Goal: Task Accomplishment & Management: Use online tool/utility

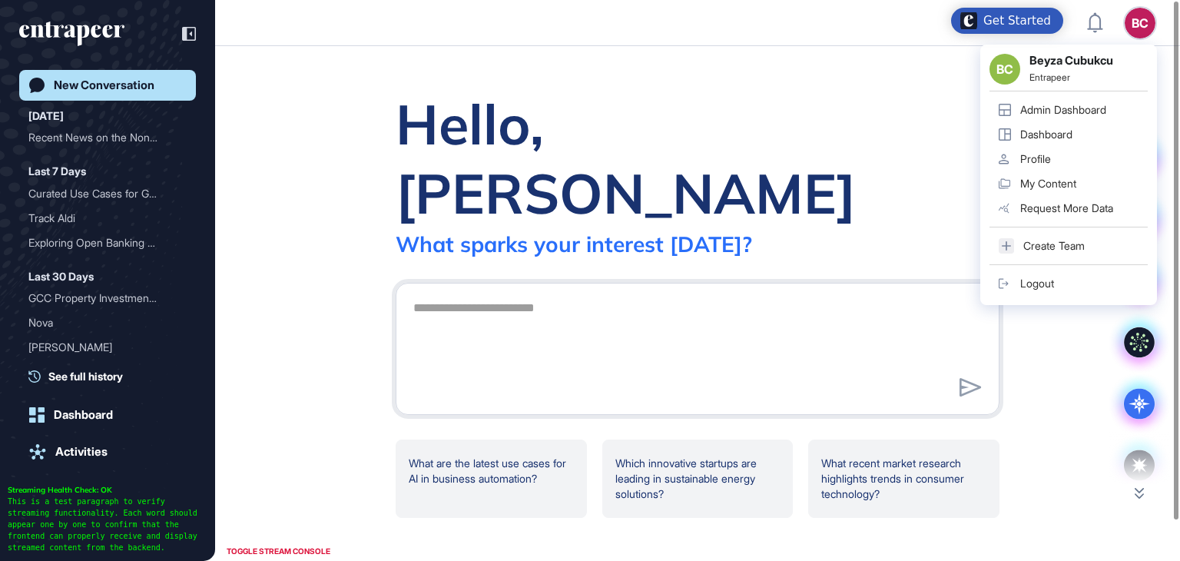
click at [1089, 100] on link "Admin Dashboard" at bounding box center [1069, 110] width 158 height 25
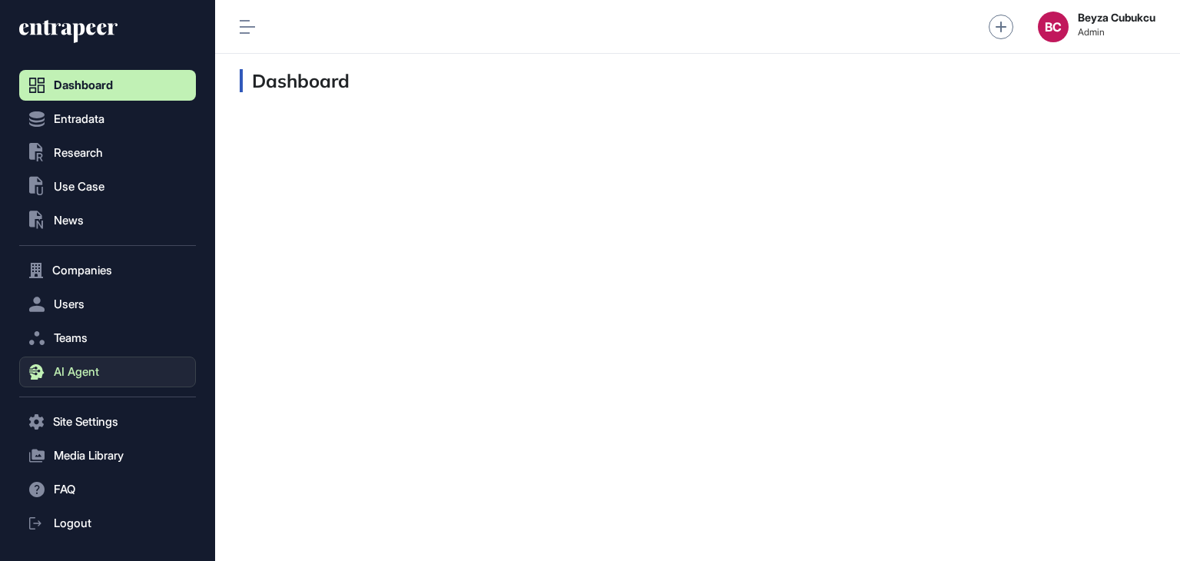
click at [90, 380] on button "AI Agent" at bounding box center [107, 371] width 177 height 31
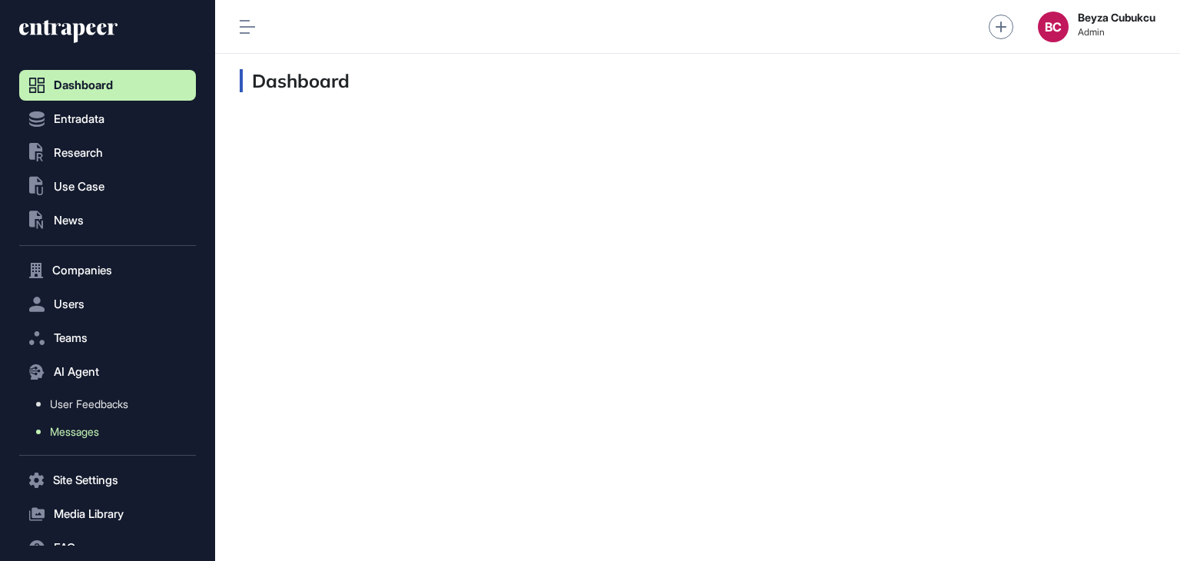
click at [88, 431] on span "Messages" at bounding box center [74, 432] width 49 height 12
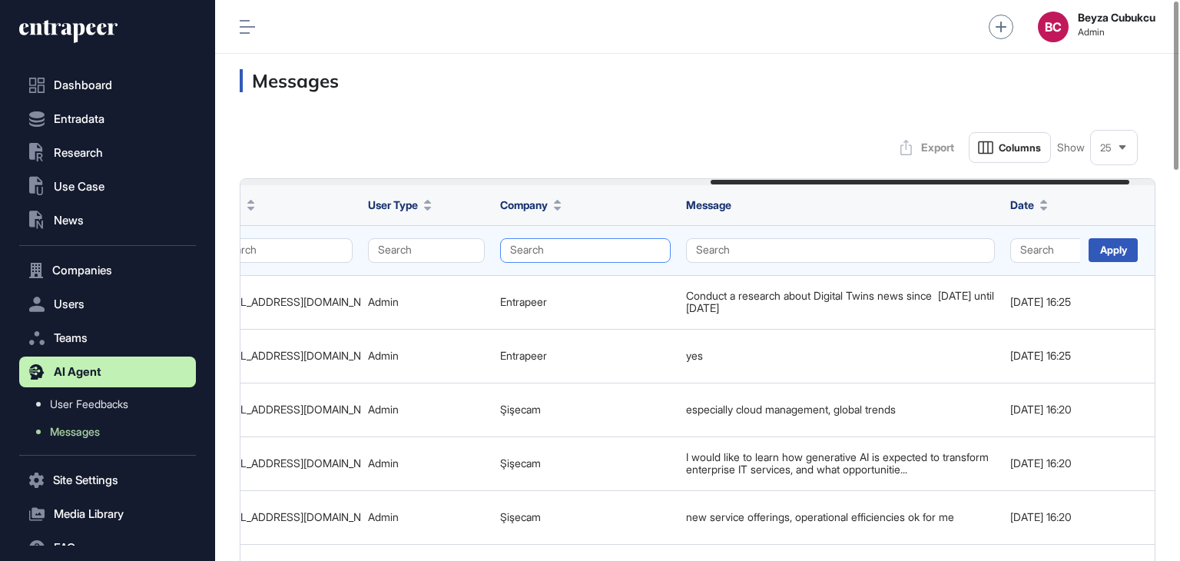
scroll to position [0, 1028]
click at [558, 250] on button "Search" at bounding box center [584, 250] width 171 height 25
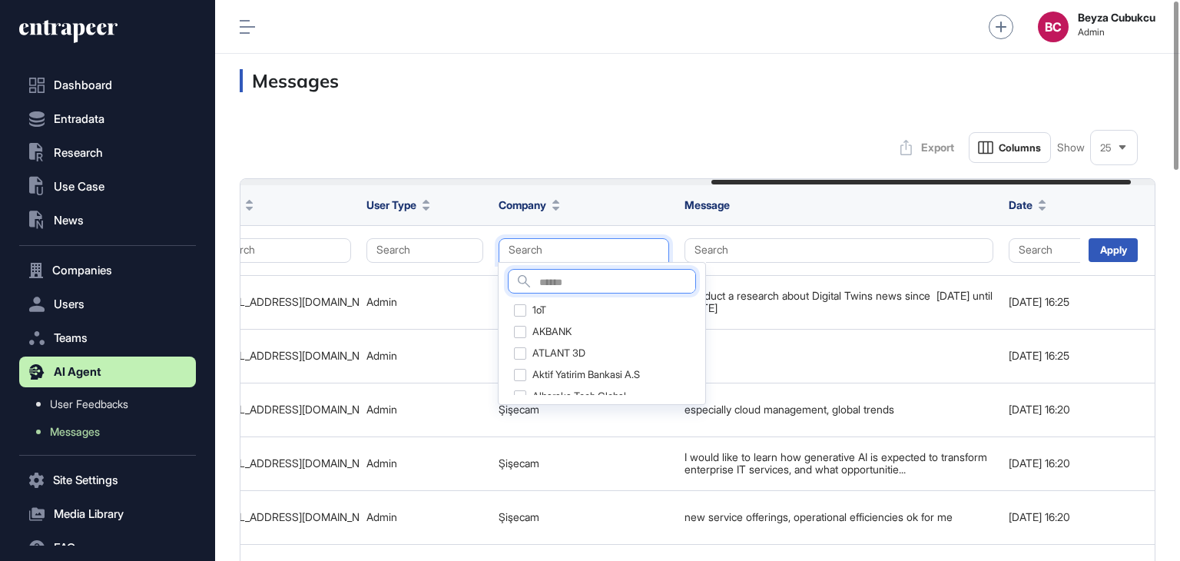
click at [551, 283] on input "text" at bounding box center [617, 283] width 156 height 21
type input "******"
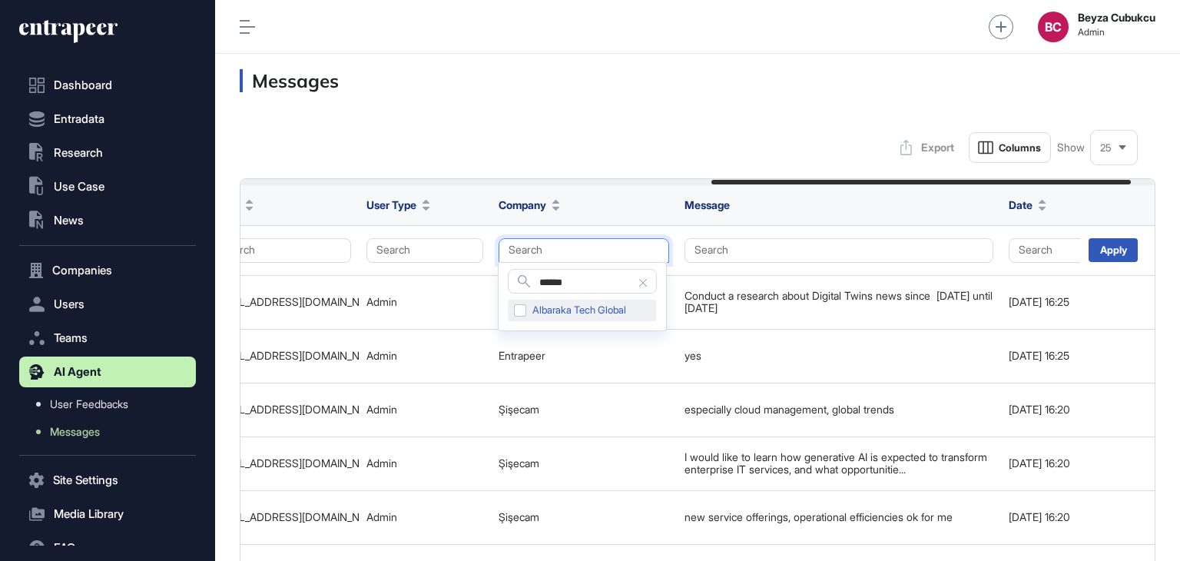
click at [516, 307] on div "Albaraka Tech Global" at bounding box center [582, 311] width 148 height 22
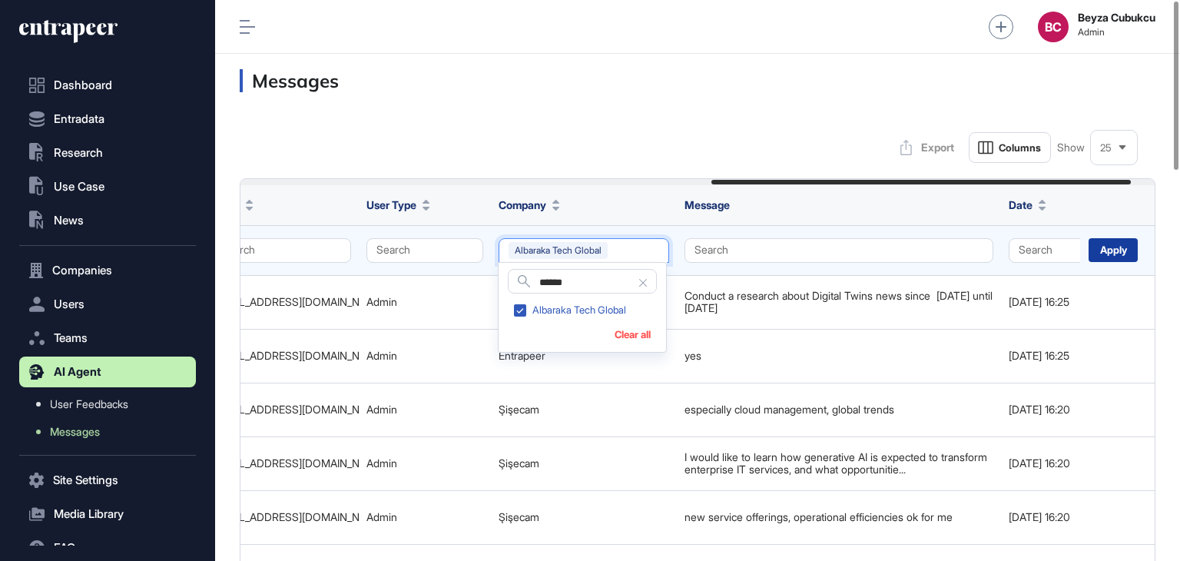
click at [1112, 241] on div "Apply" at bounding box center [1113, 250] width 49 height 24
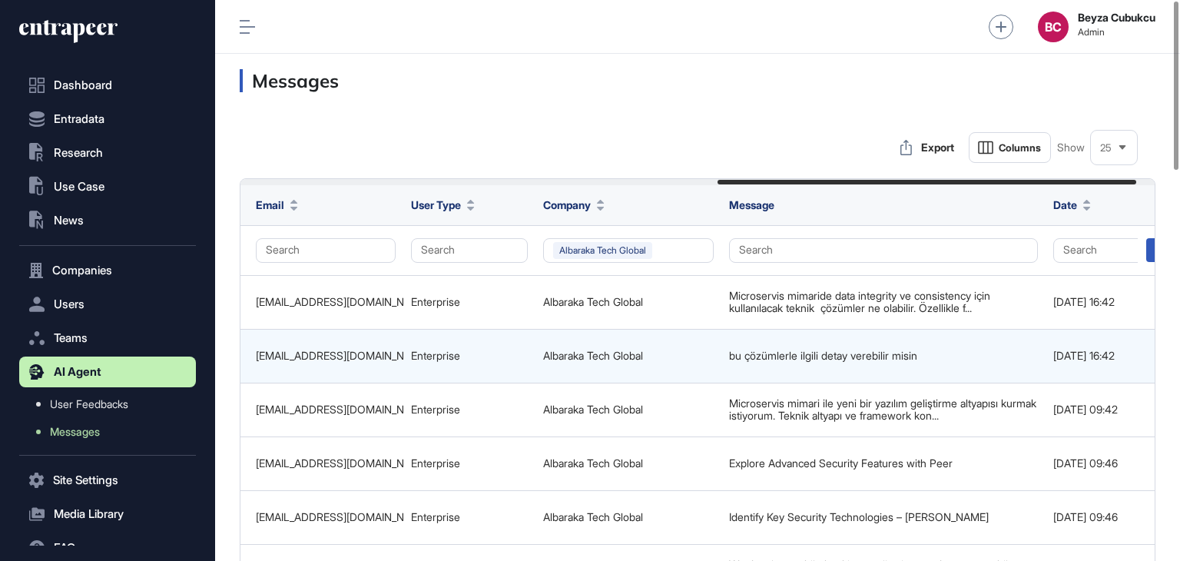
scroll to position [0, 1080]
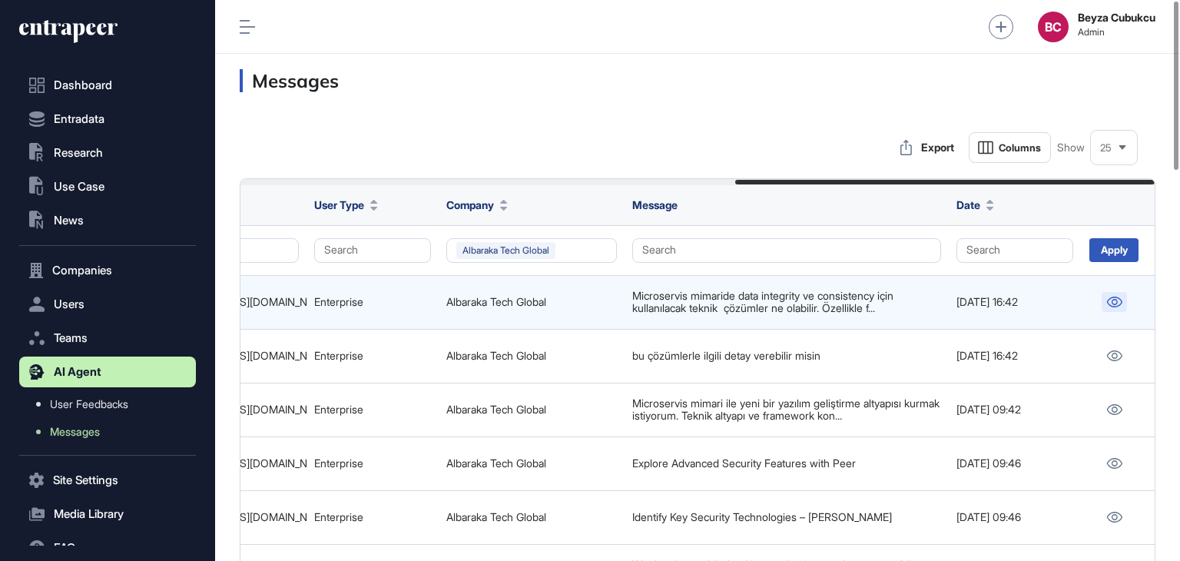
click at [1105, 301] on link at bounding box center [1114, 302] width 25 height 20
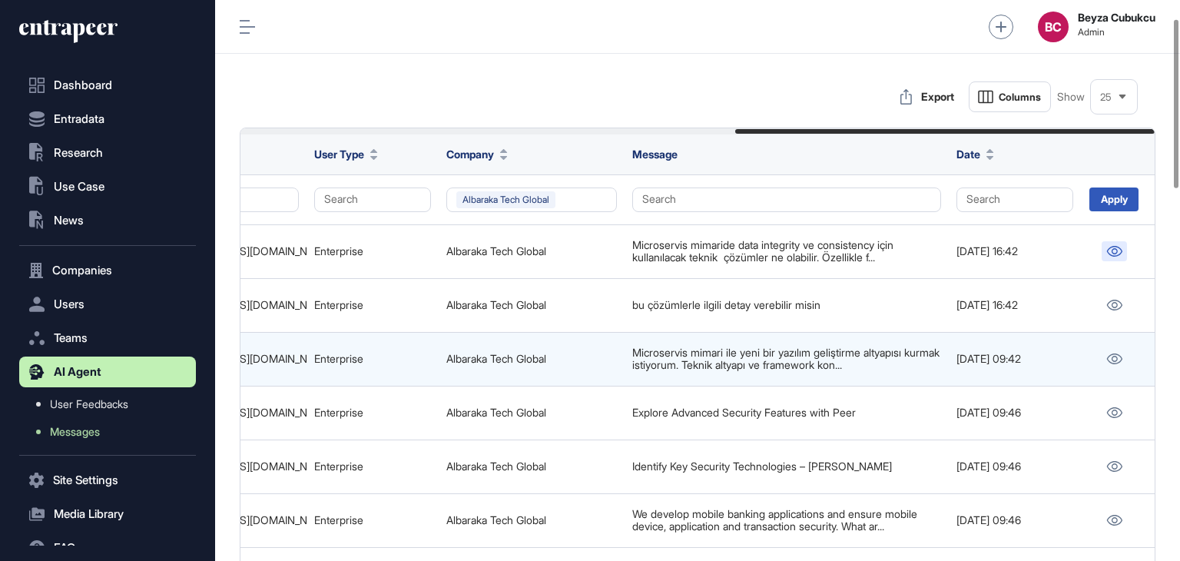
scroll to position [77, 0]
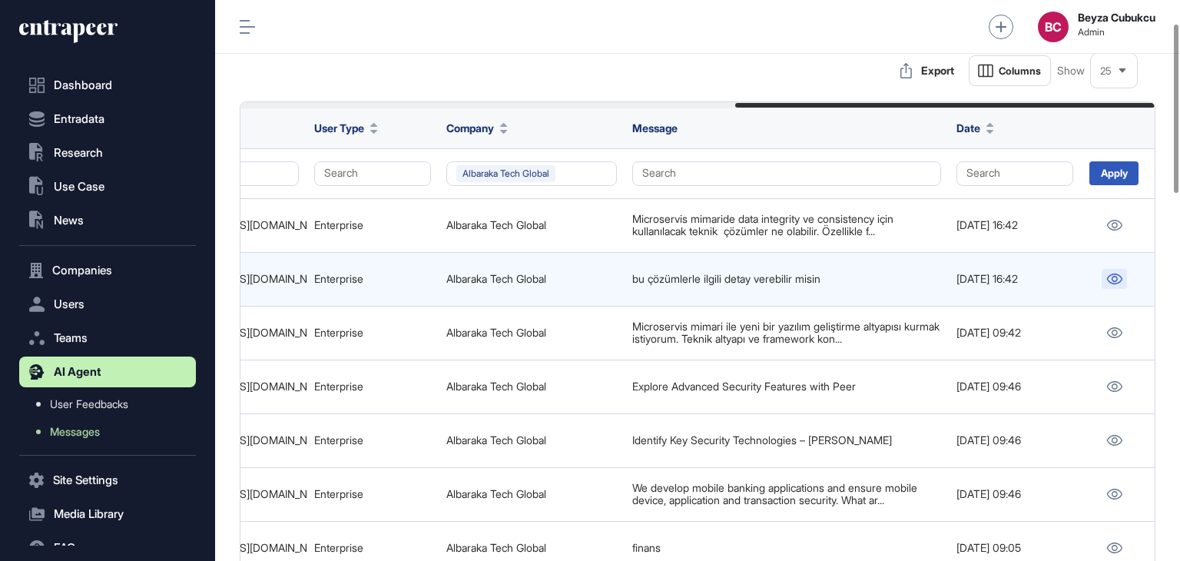
click at [1118, 269] on link at bounding box center [1114, 279] width 25 height 20
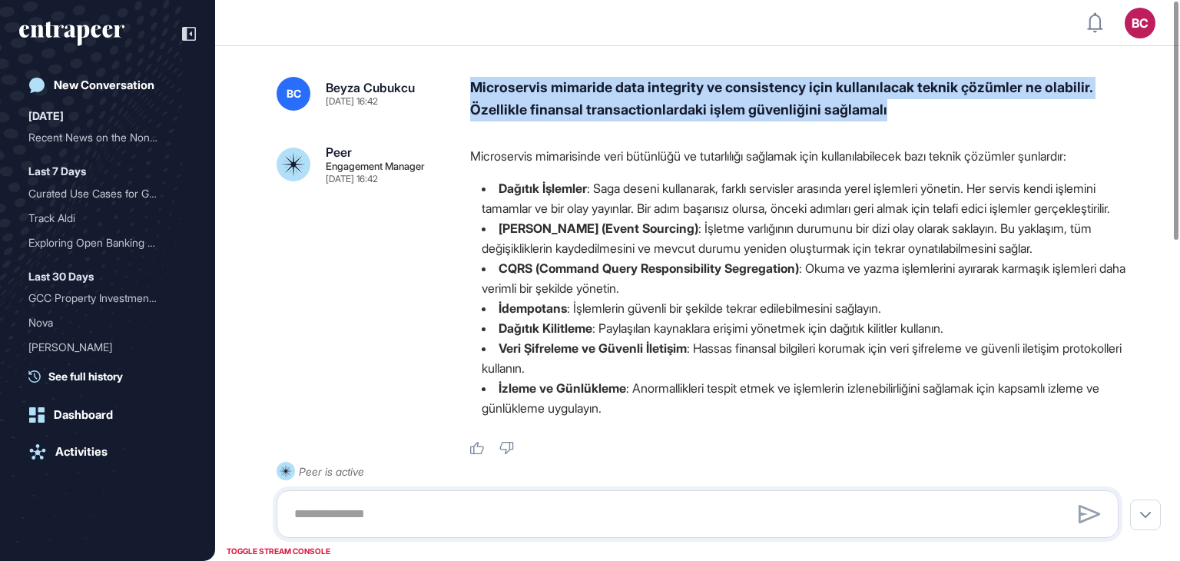
drag, startPoint x: 476, startPoint y: 91, endPoint x: 904, endPoint y: 117, distance: 429.5
click at [904, 117] on div "Microservis mimaride data integrity ve consistency için kullanılacak teknik çöz…" at bounding box center [800, 99] width 661 height 45
copy div "Microservis mimaride data integrity ve consistency için kullanılacak teknik çöz…"
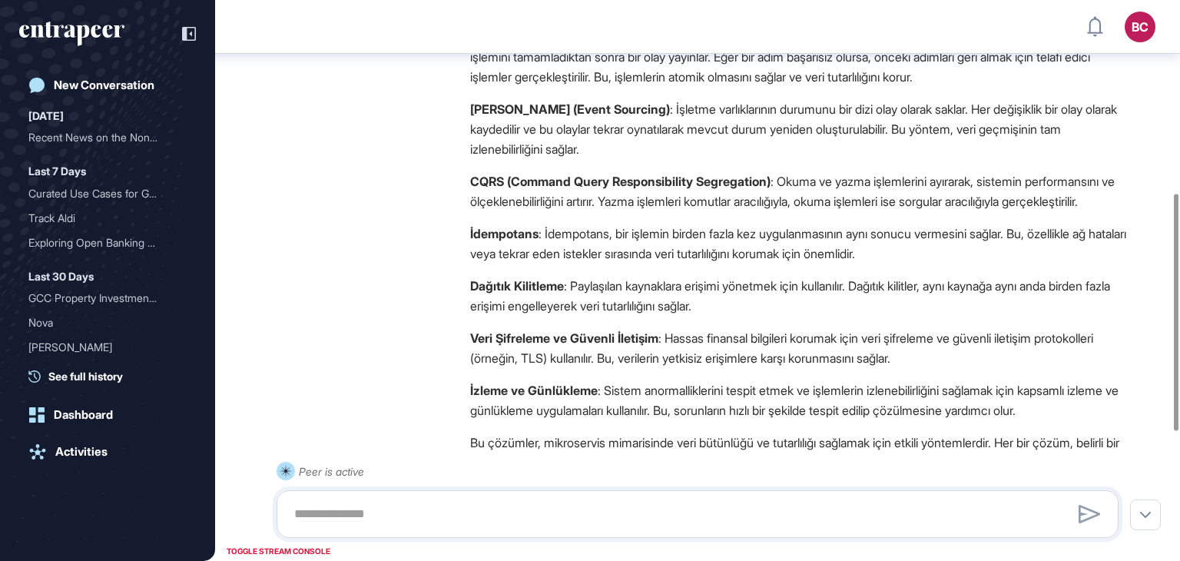
scroll to position [455, 0]
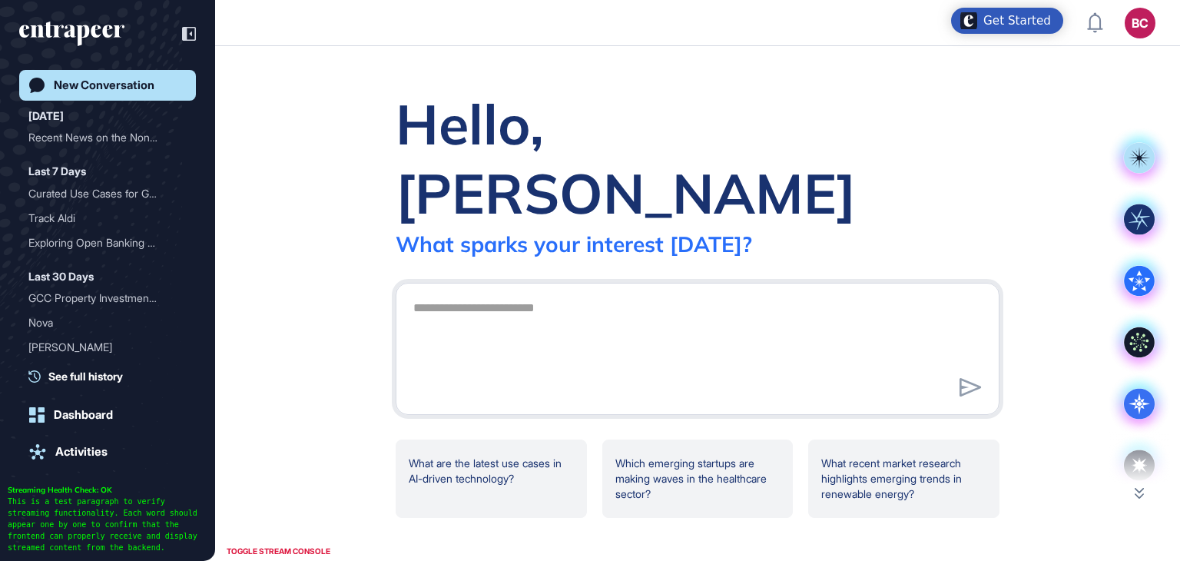
click at [1092, 501] on div "Hello, Beyza What sparks your interest today? .cls-2{fill:#fff} What are the la…" at bounding box center [697, 303] width 965 height 515
